Goal: Information Seeking & Learning: Learn about a topic

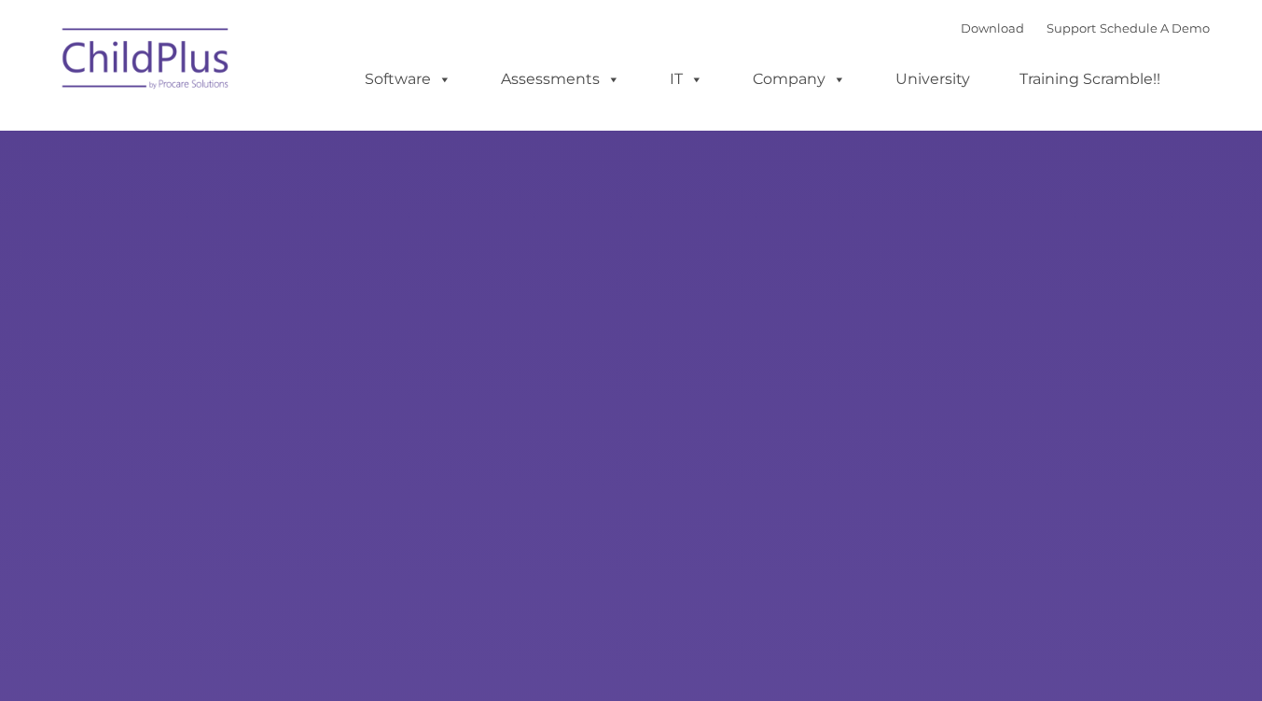
select select "MEDIUM"
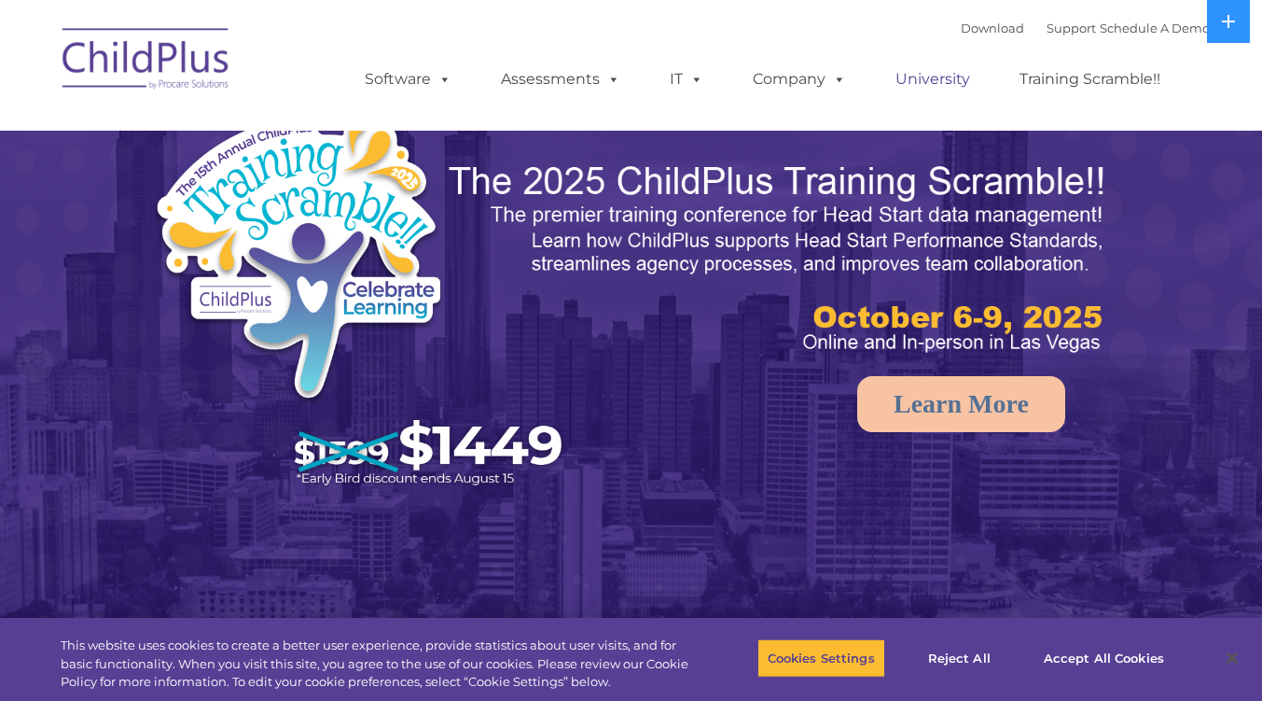
click at [934, 81] on link "University" at bounding box center [933, 79] width 112 height 37
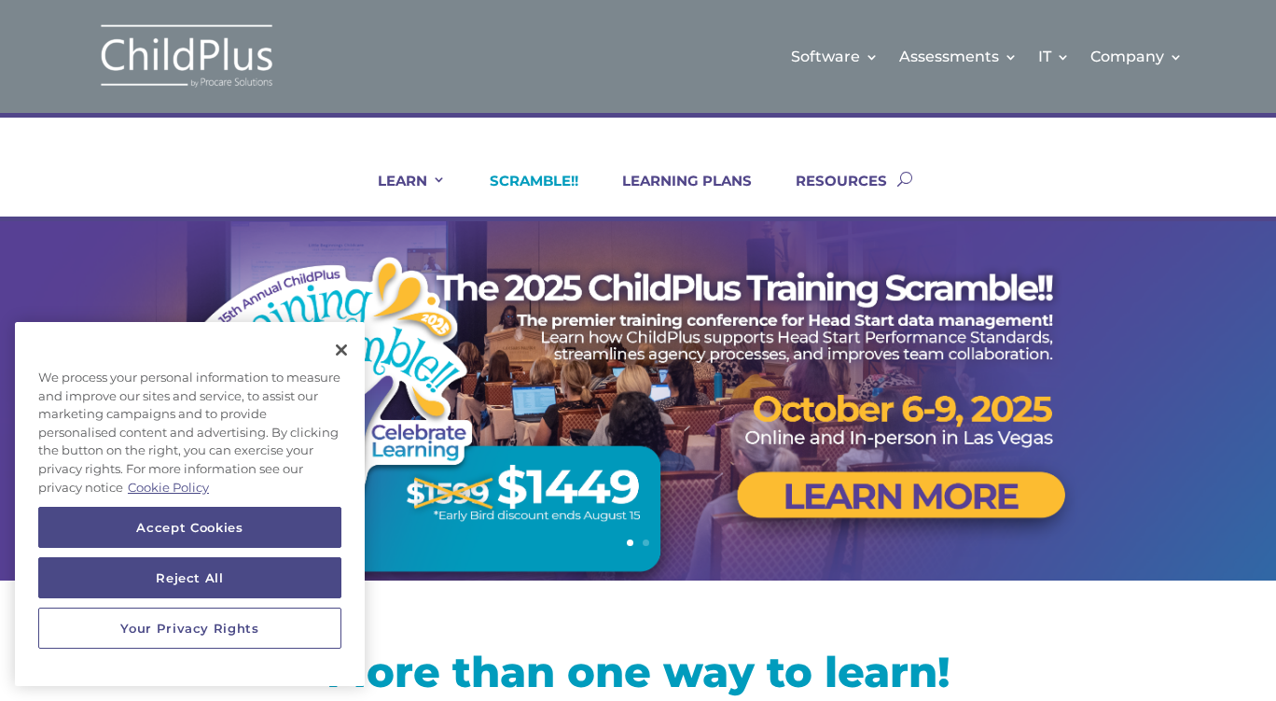
click at [548, 173] on link "SCRAMBLE!!" at bounding box center [522, 194] width 112 height 45
click at [344, 351] on button "Close" at bounding box center [341, 349] width 41 height 41
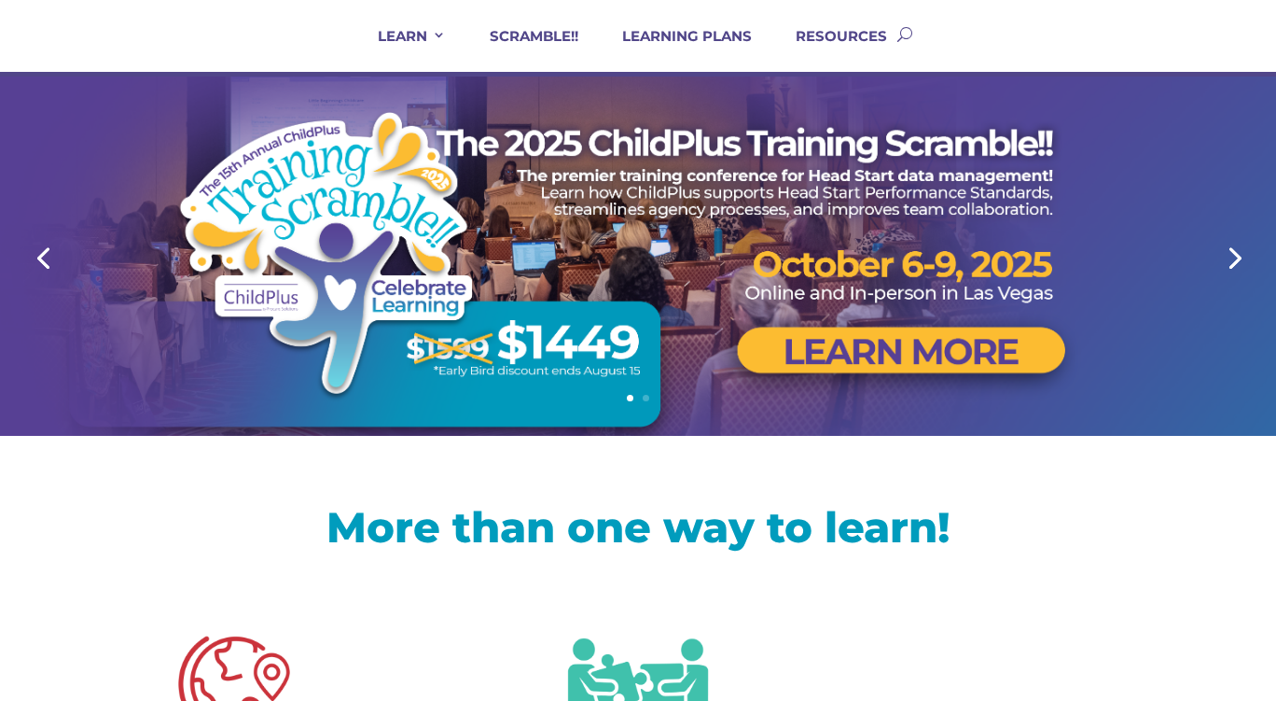
scroll to position [140, 0]
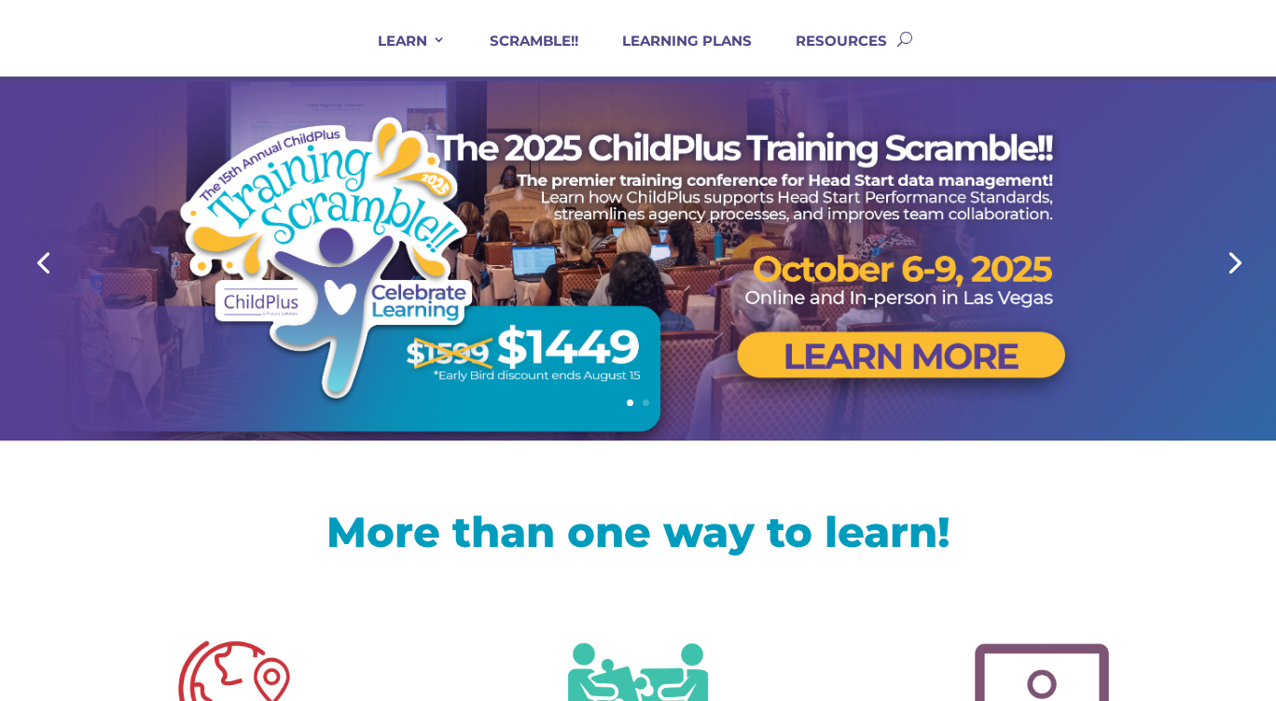
click at [1222, 259] on link "Next" at bounding box center [1233, 261] width 45 height 45
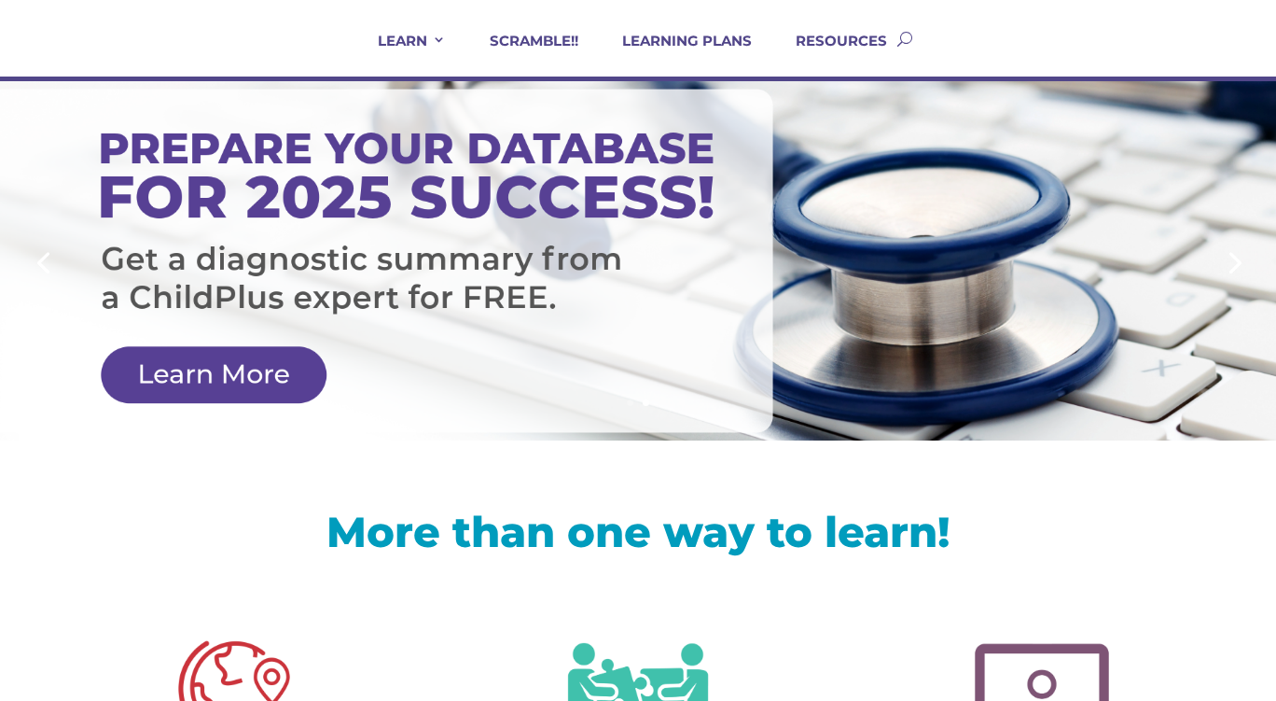
click at [1239, 253] on link "Next" at bounding box center [1233, 261] width 45 height 45
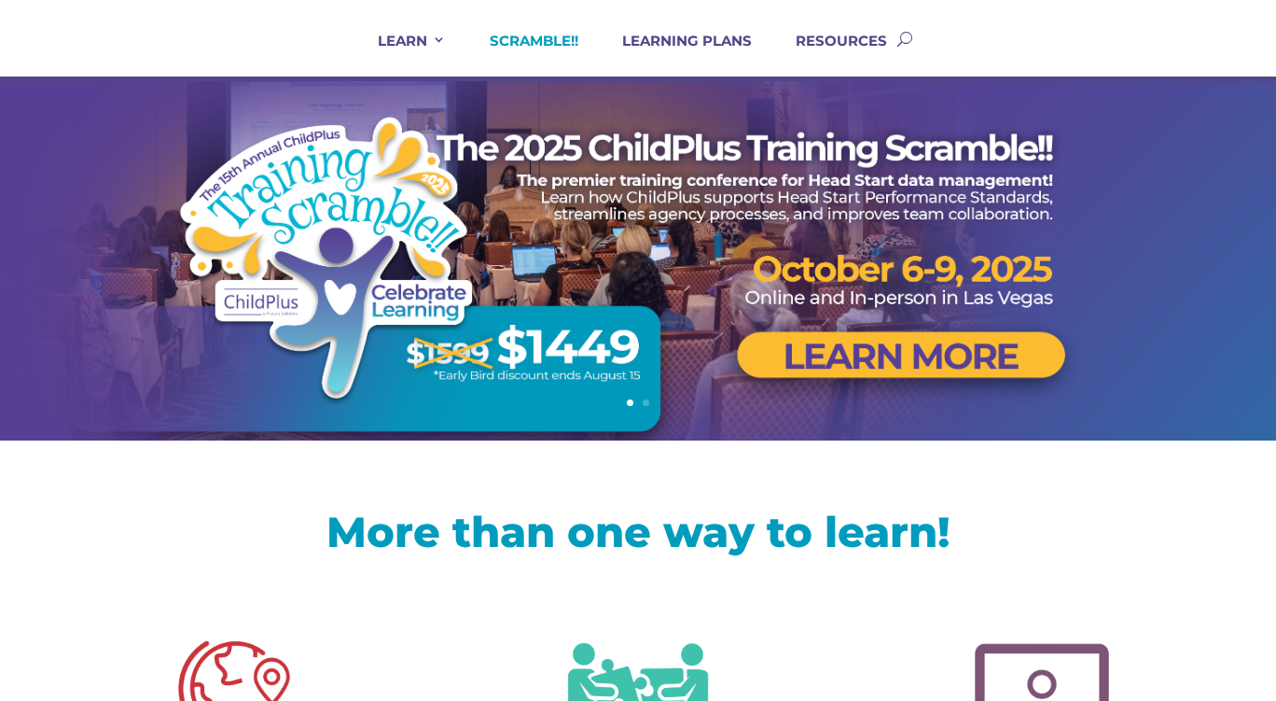
click at [543, 45] on link "SCRAMBLE!!" at bounding box center [522, 54] width 112 height 45
